Goal: Information Seeking & Learning: Learn about a topic

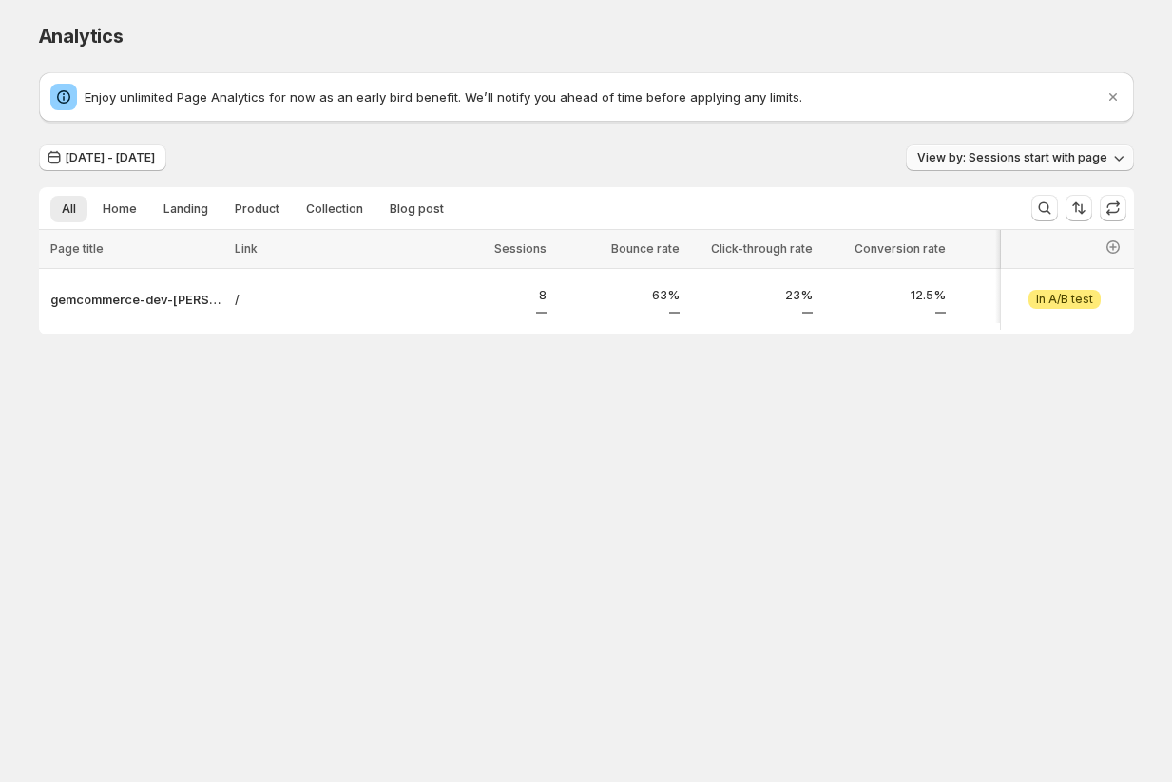
click at [1013, 154] on span "View by: Sessions start with page" at bounding box center [1012, 157] width 190 height 15
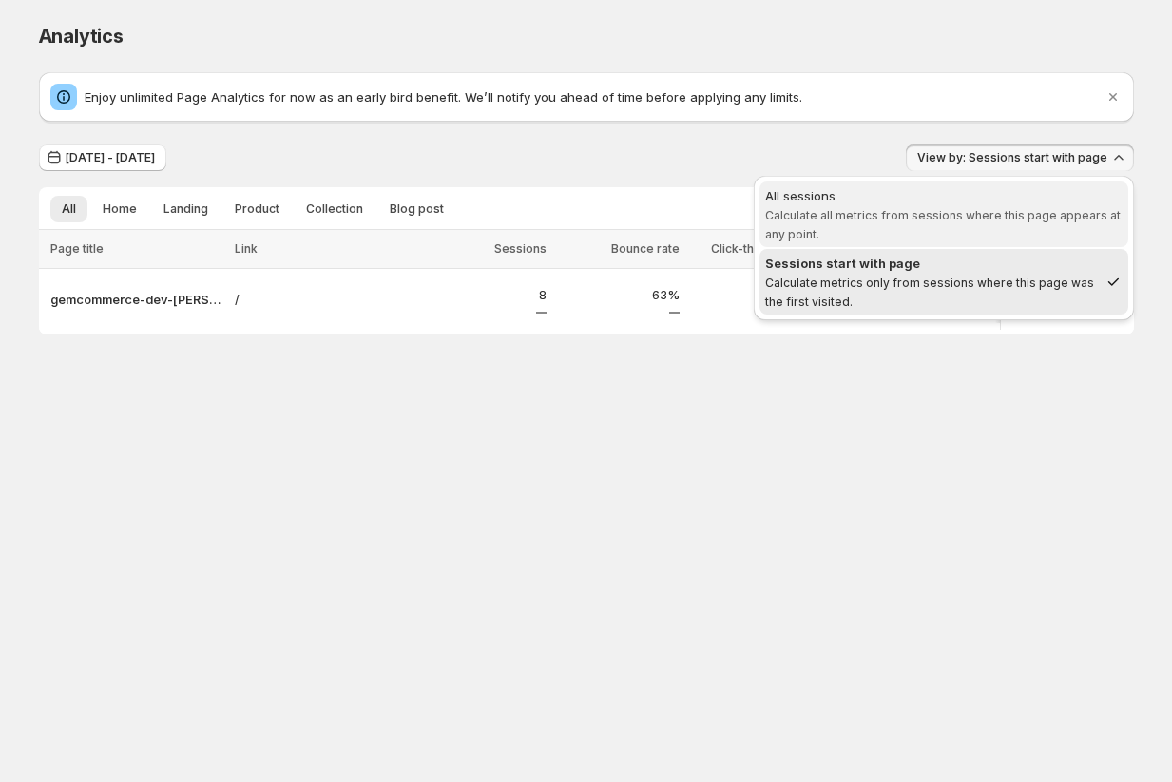
click at [981, 218] on span "Calculate all metrics from sessions where this page appears at any point." at bounding box center [942, 224] width 355 height 33
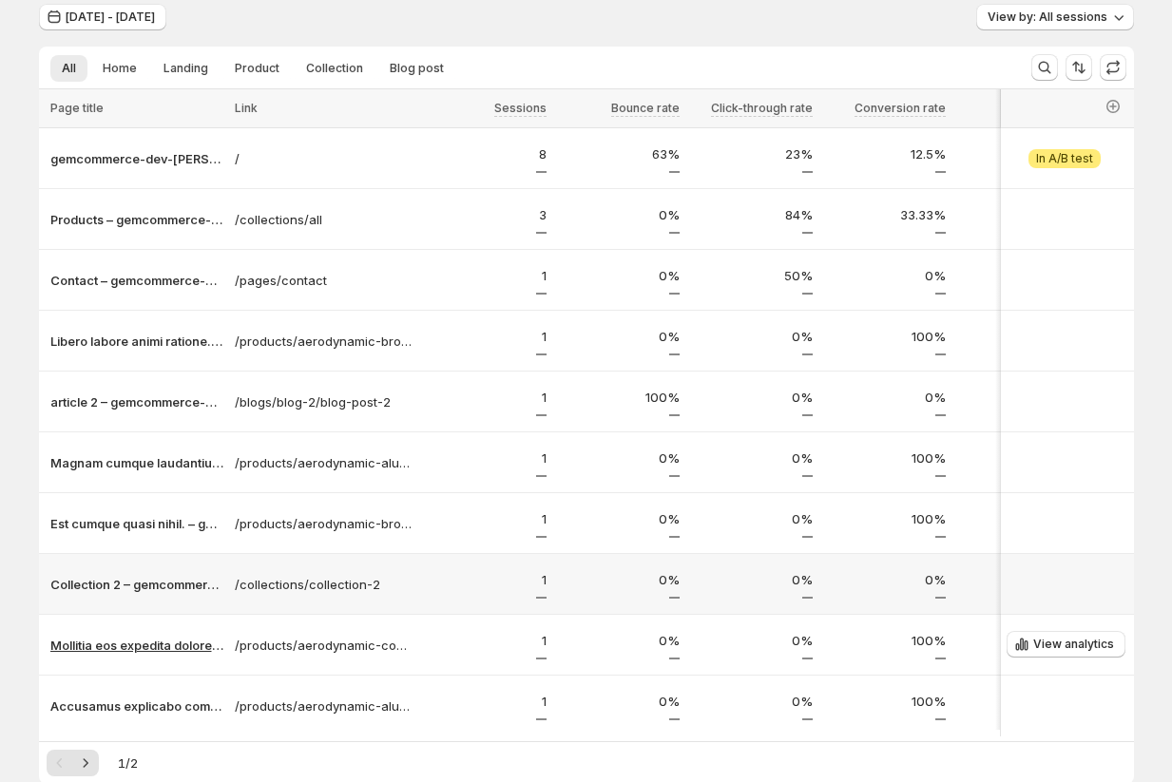
scroll to position [45, 0]
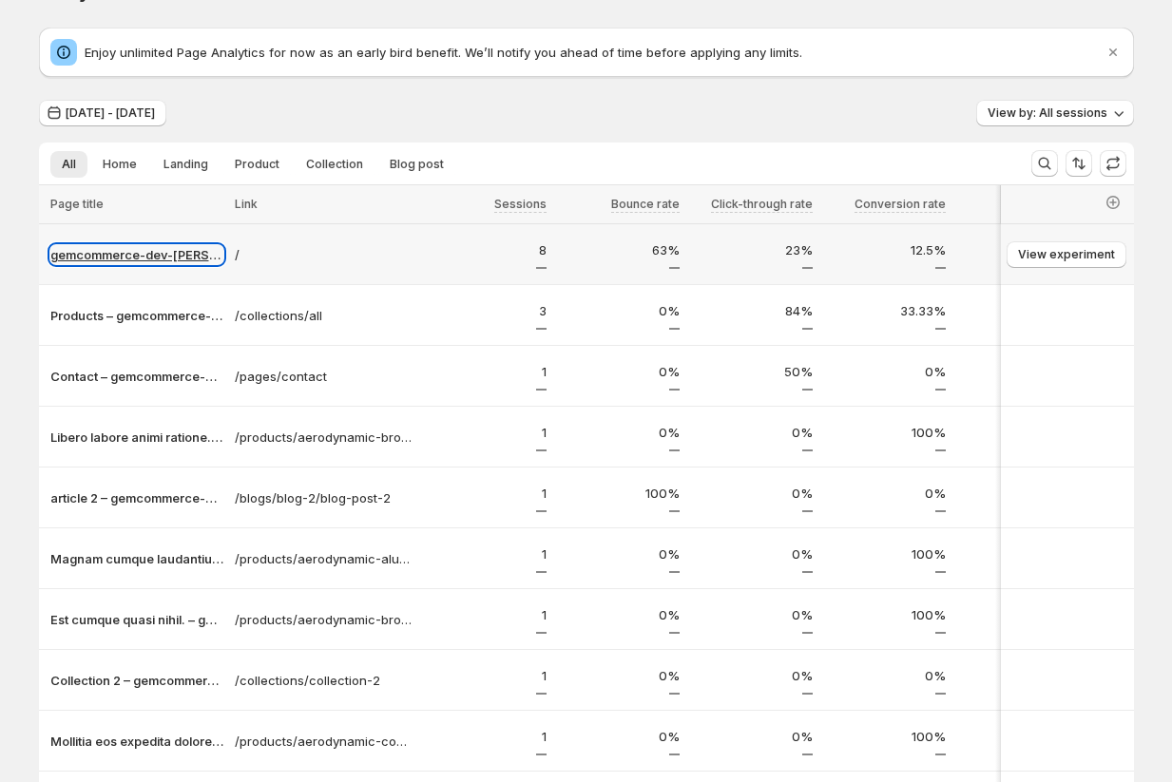
click at [130, 254] on p "gemcommerce-dev-[PERSON_NAME]" at bounding box center [136, 254] width 173 height 19
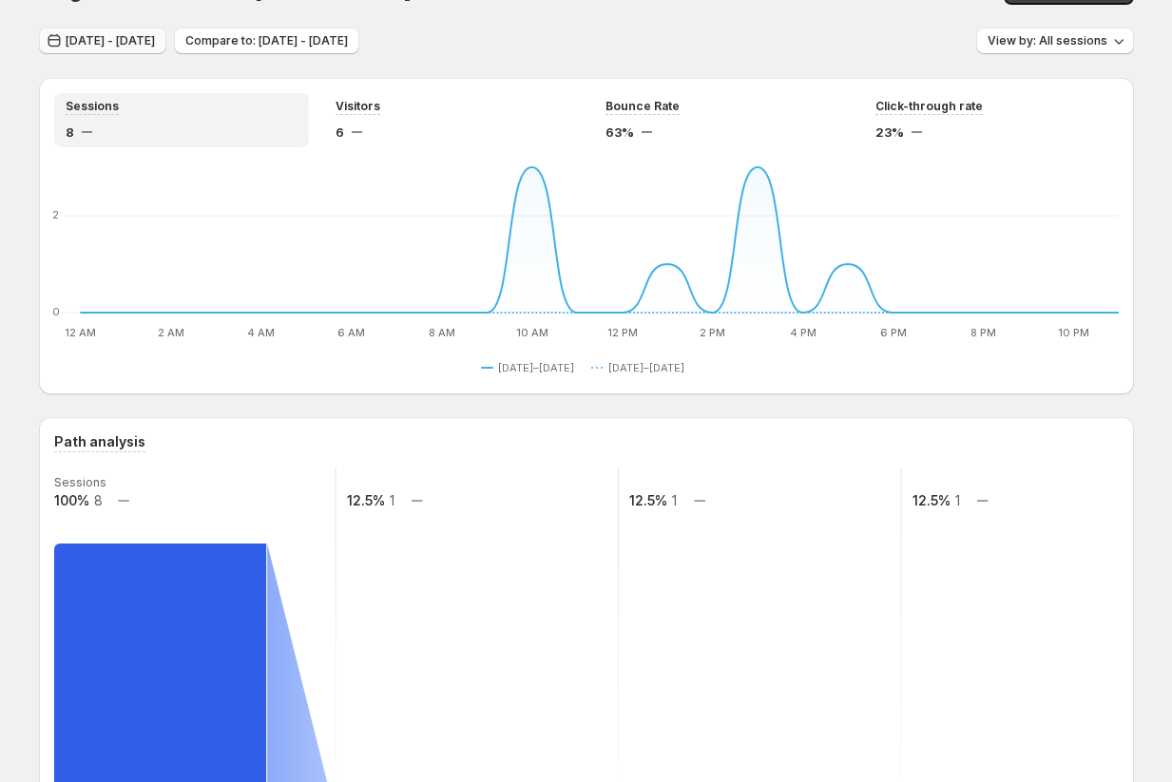
click at [127, 45] on span "[DATE] - [DATE]" at bounding box center [110, 40] width 89 height 15
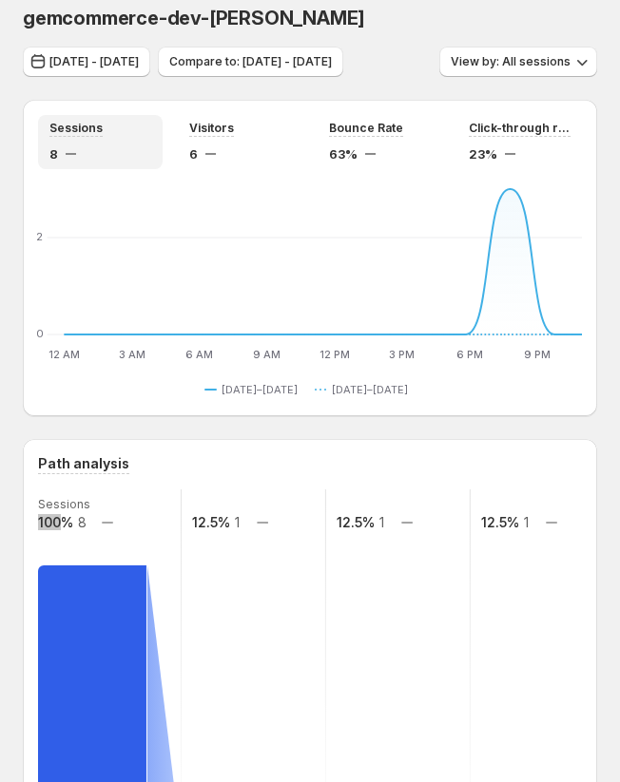
scroll to position [485, 0]
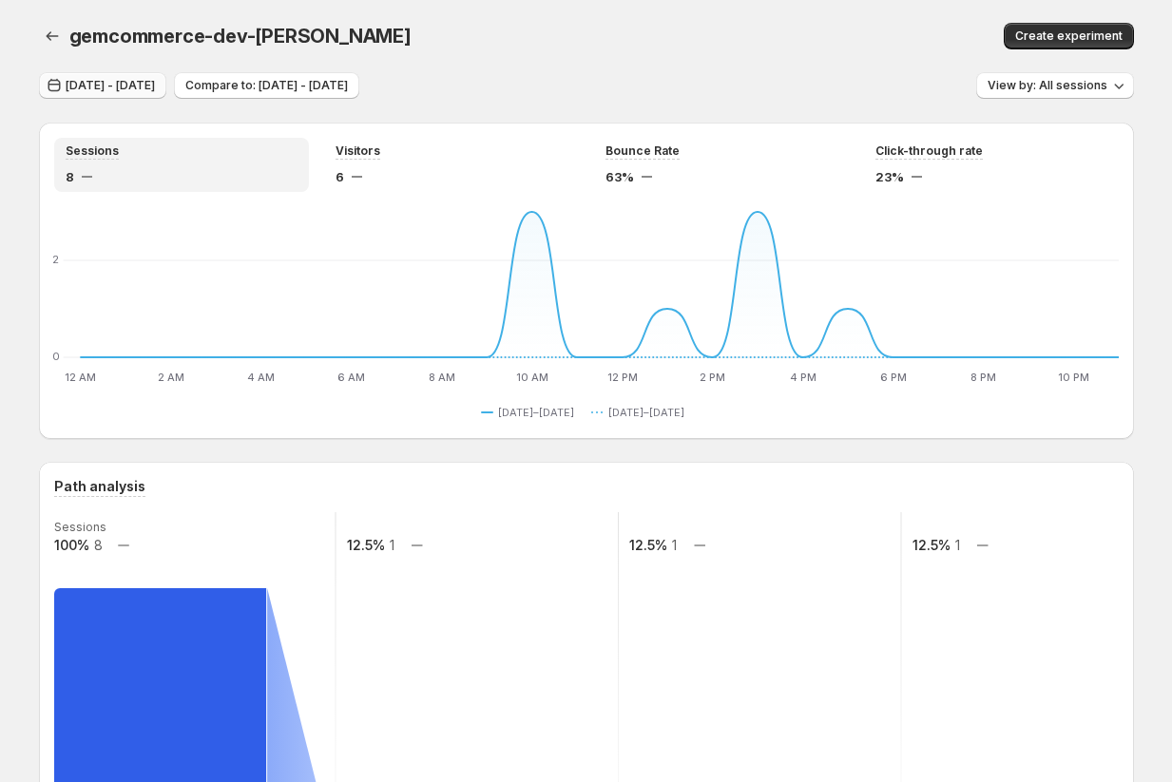
click at [129, 78] on button "[DATE] - [DATE]" at bounding box center [102, 85] width 127 height 27
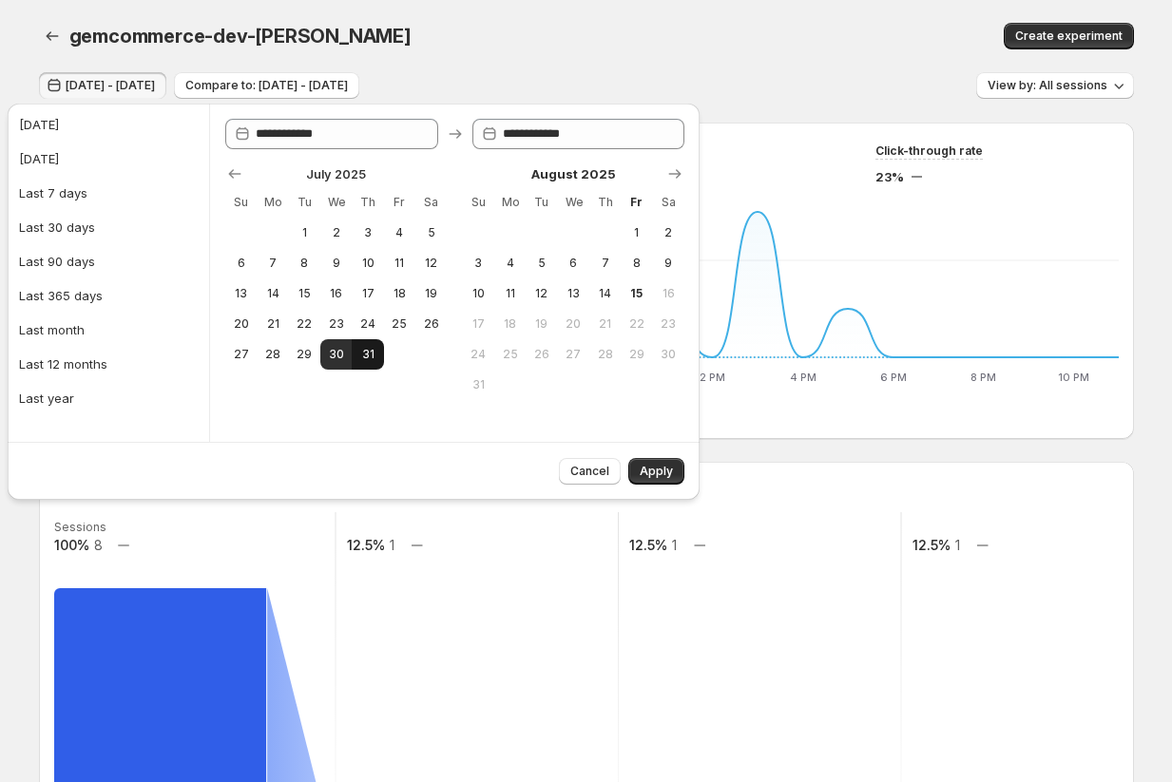
click at [374, 351] on span "31" at bounding box center [367, 354] width 16 height 15
type input "**********"
click at [606, 258] on span "7" at bounding box center [605, 263] width 16 height 15
type input "**********"
click at [619, 468] on span "Apply" at bounding box center [656, 471] width 33 height 15
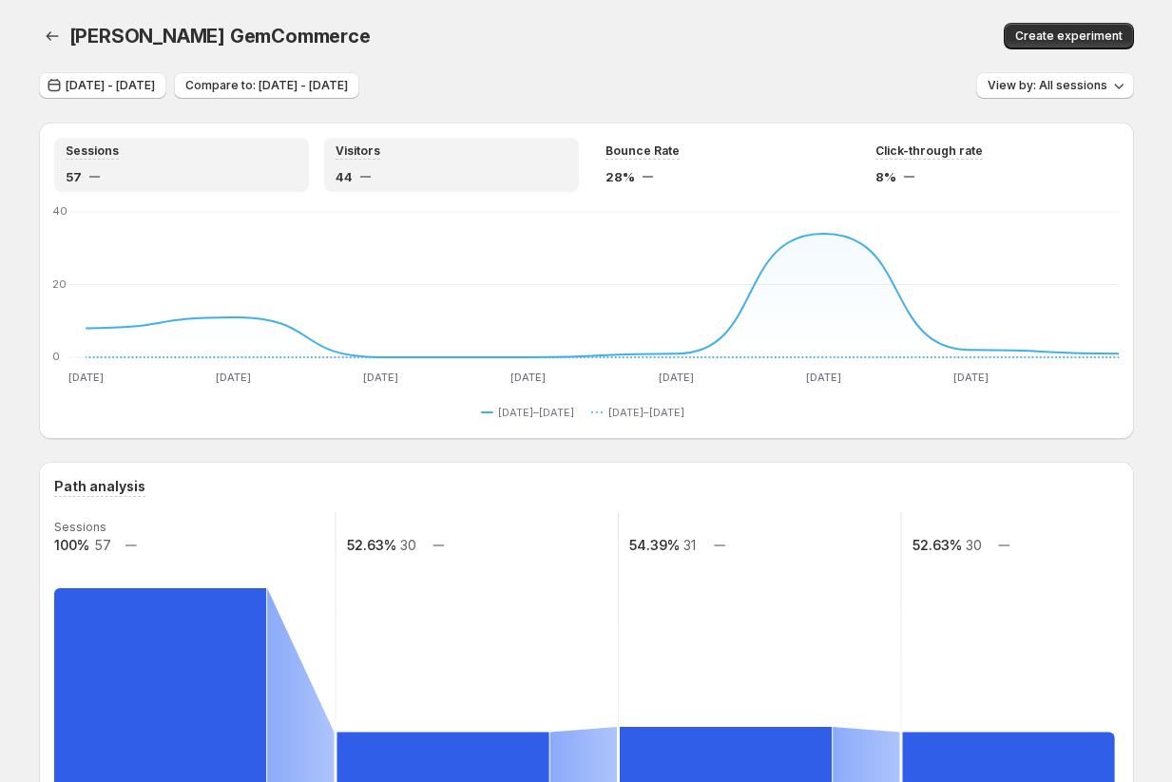
click at [442, 148] on div "Visitors" at bounding box center [451, 151] width 232 height 16
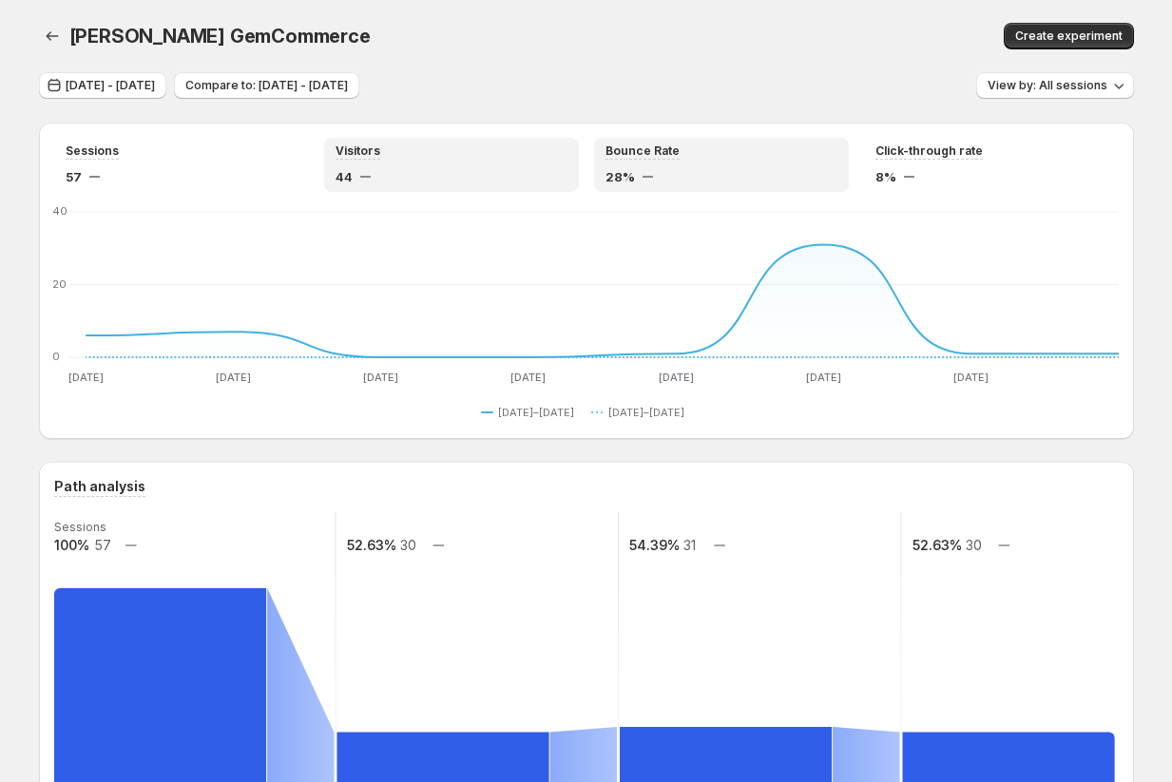
click at [619, 143] on div "Bounce Rate" at bounding box center [721, 151] width 232 height 16
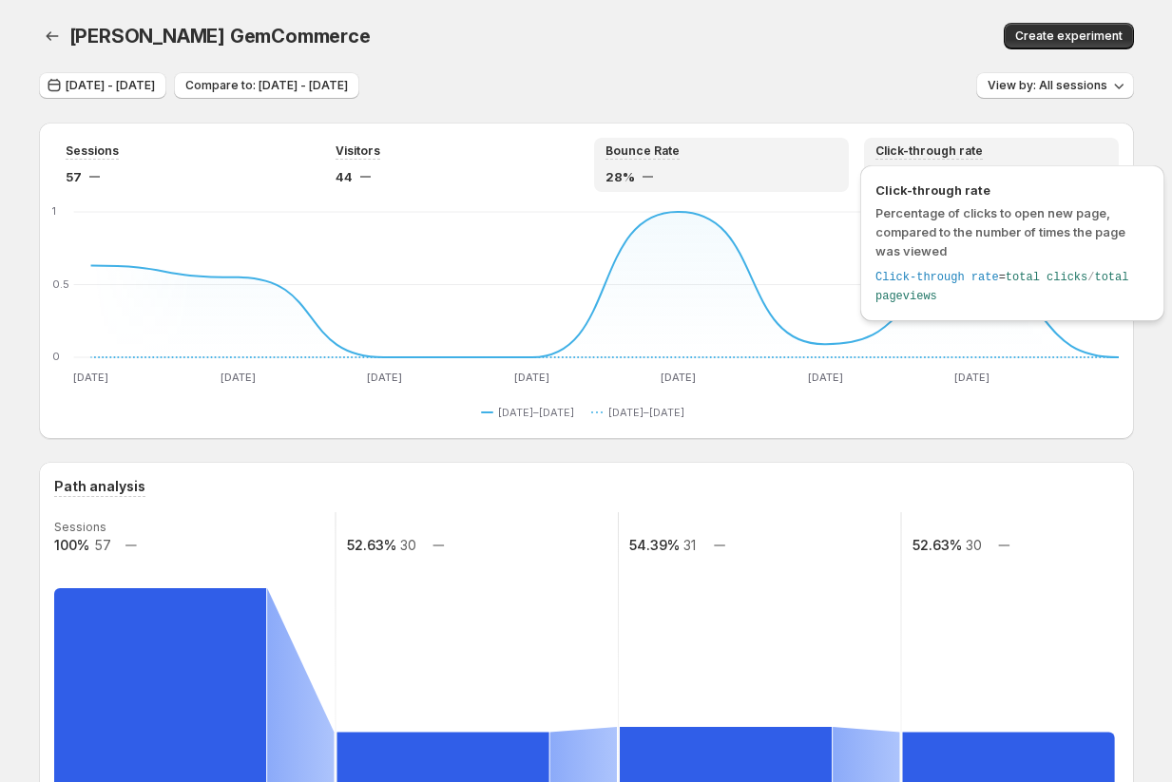
click at [619, 149] on span "Click-through rate" at bounding box center [928, 150] width 107 height 15
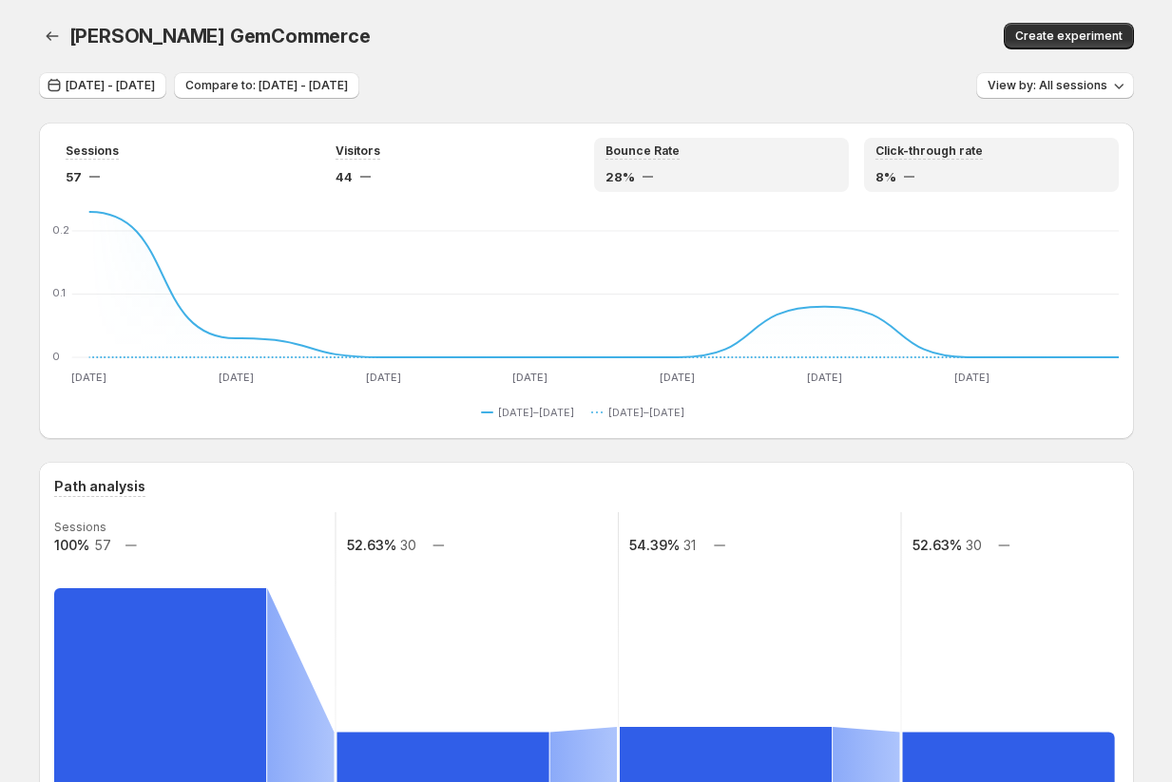
click at [619, 145] on div "Bounce Rate" at bounding box center [721, 151] width 232 height 16
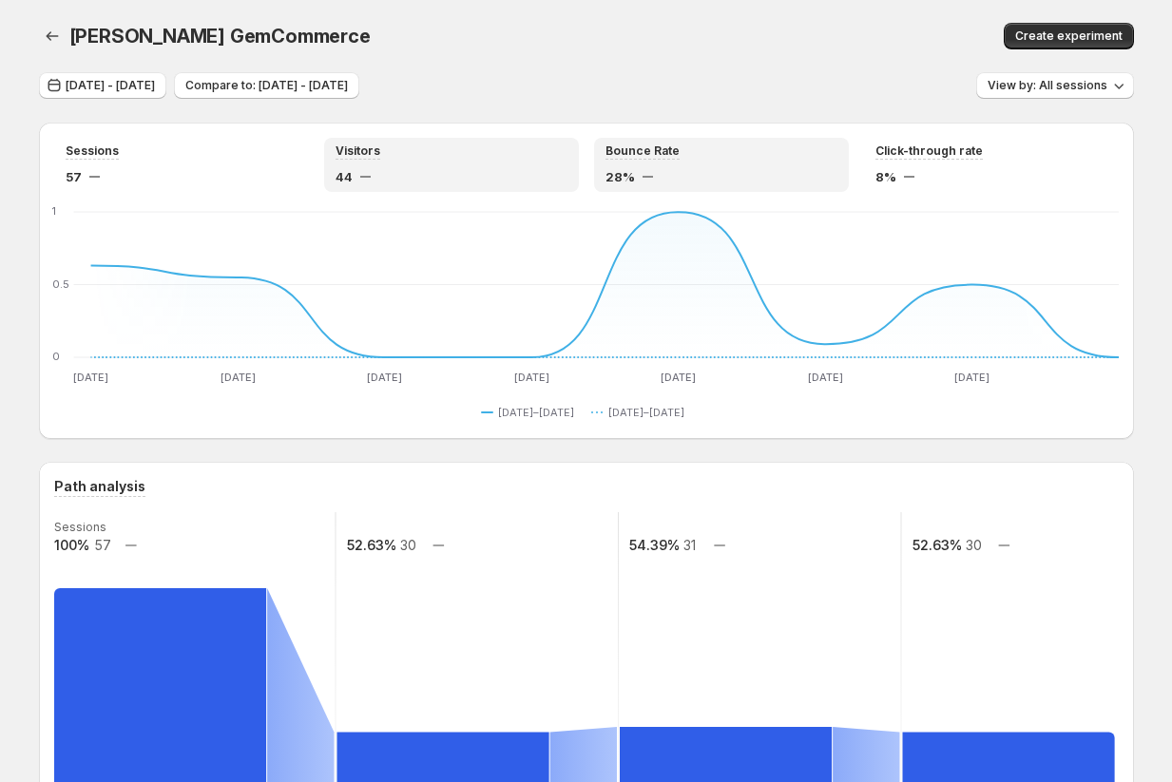
click at [465, 154] on div "Visitors" at bounding box center [451, 151] width 232 height 16
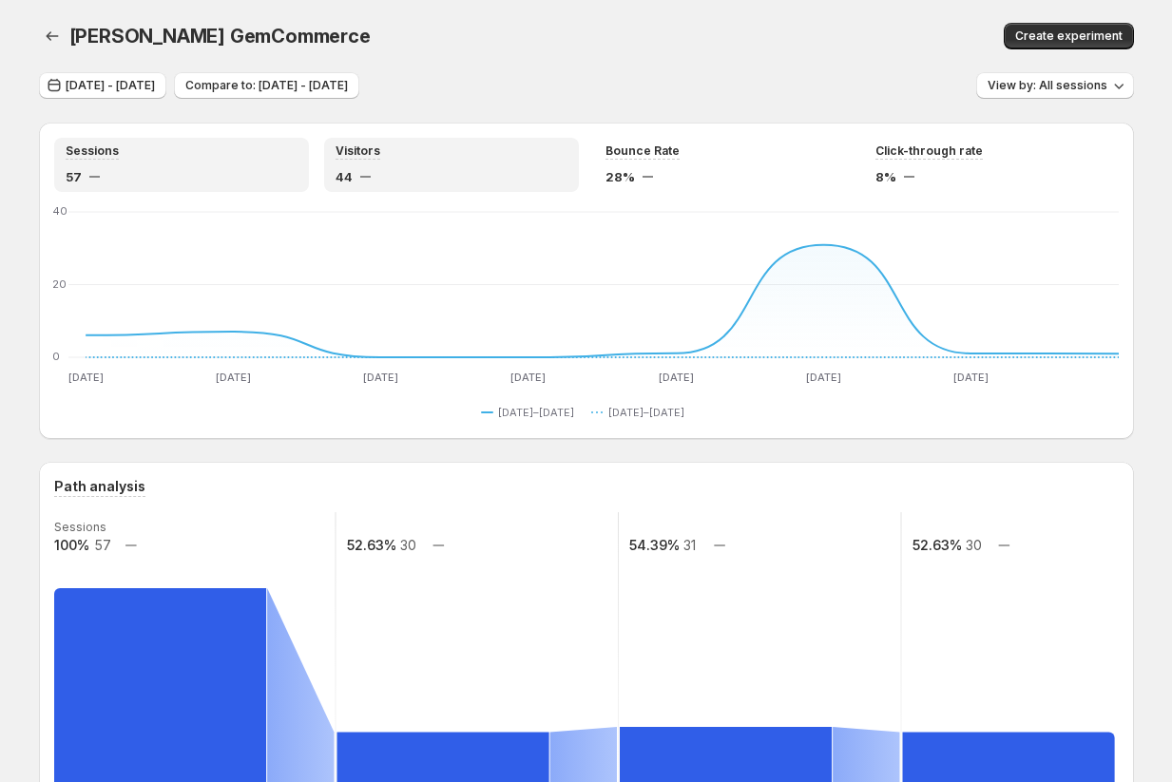
click at [206, 159] on div "Sessions" at bounding box center [182, 151] width 232 height 16
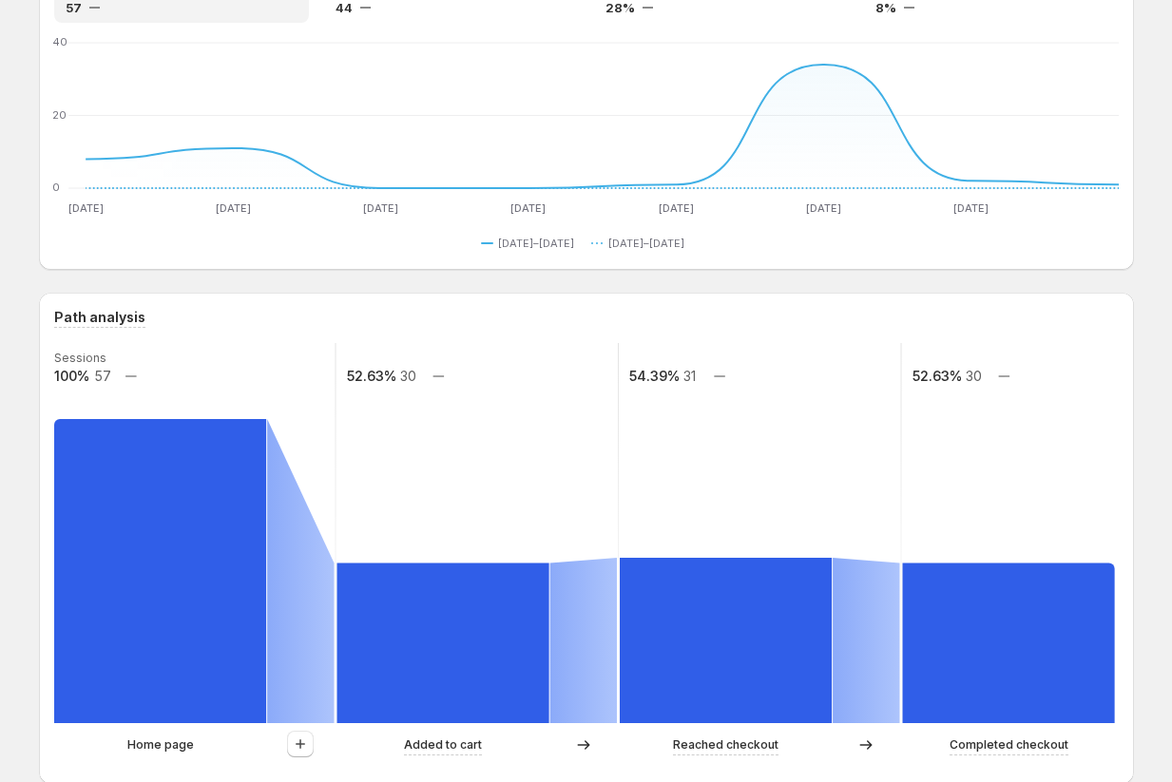
scroll to position [23, 0]
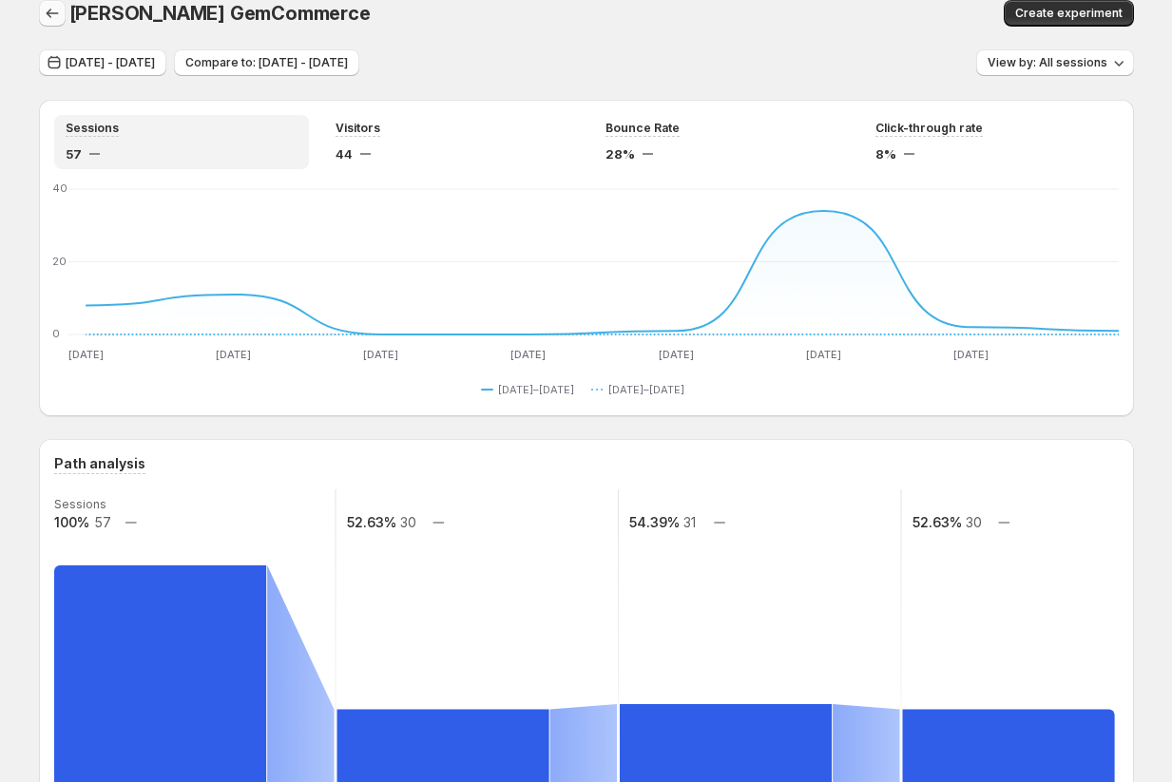
click at [53, 18] on icon "button" at bounding box center [52, 13] width 19 height 19
